Goal: Information Seeking & Learning: Find specific fact

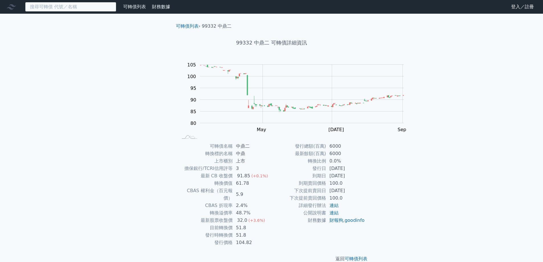
click at [86, 7] on input at bounding box center [70, 7] width 91 height 10
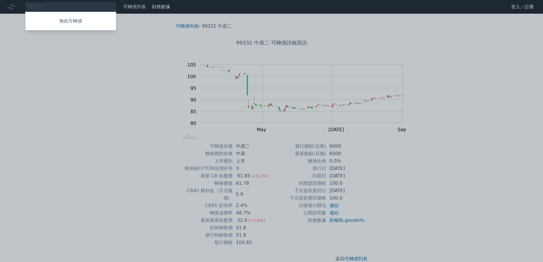
click at [85, 102] on div at bounding box center [271, 131] width 543 height 262
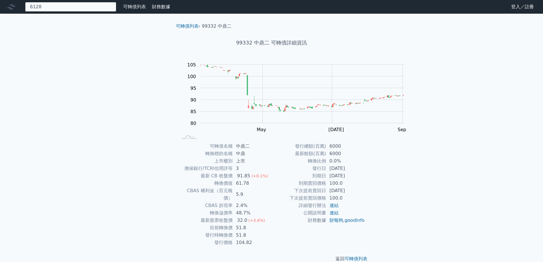
click at [96, 11] on div "6128 無此可轉債" at bounding box center [70, 7] width 91 height 10
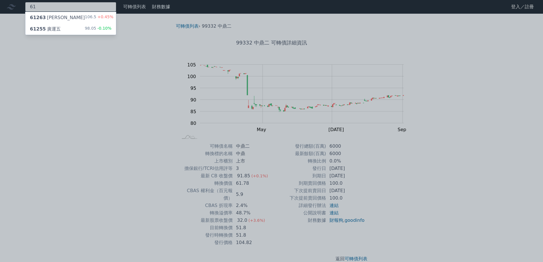
type input "6"
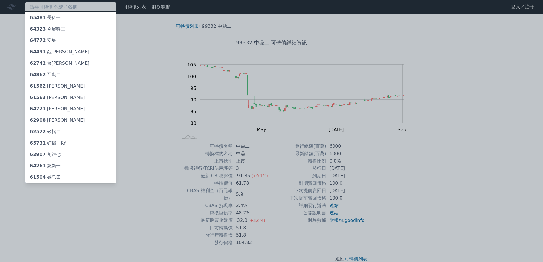
type input "9"
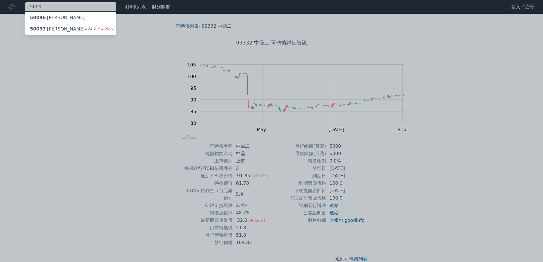
type input "5009"
click at [78, 35] on div "50097 [PERSON_NAME]七 102.5 +1.50%" at bounding box center [70, 28] width 91 height 11
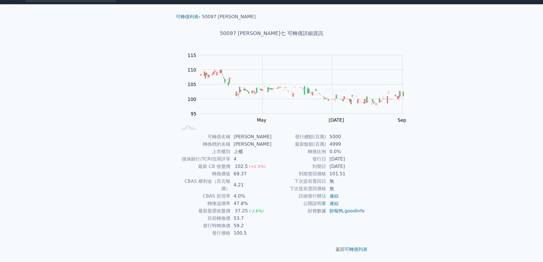
scroll to position [48, 0]
